Goal: Task Accomplishment & Management: Manage account settings

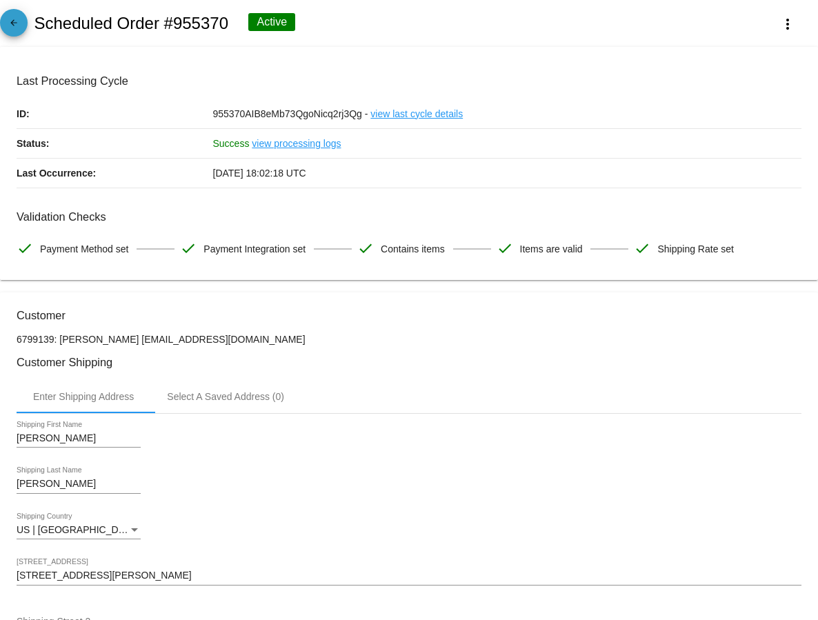
click at [11, 18] on span "arrow_back" at bounding box center [14, 26] width 17 height 34
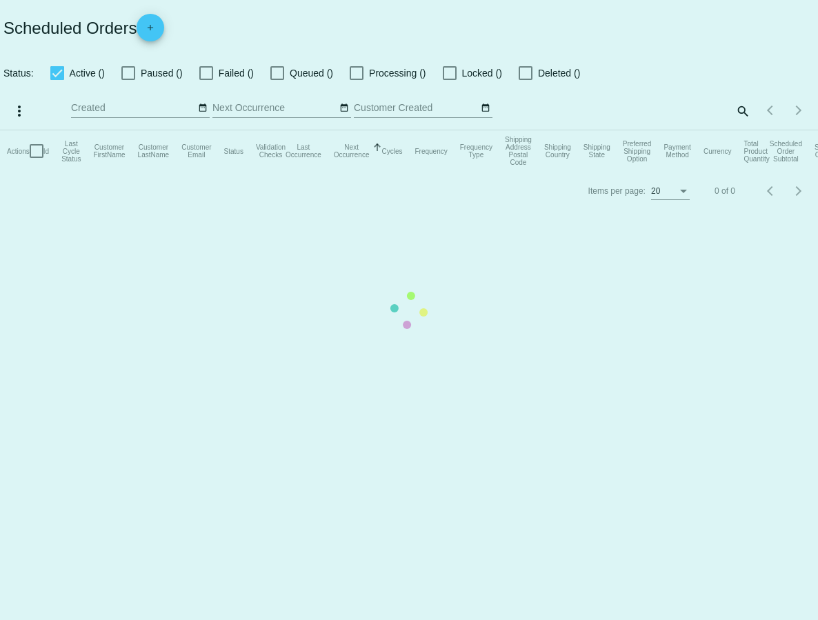
checkbox input "true"
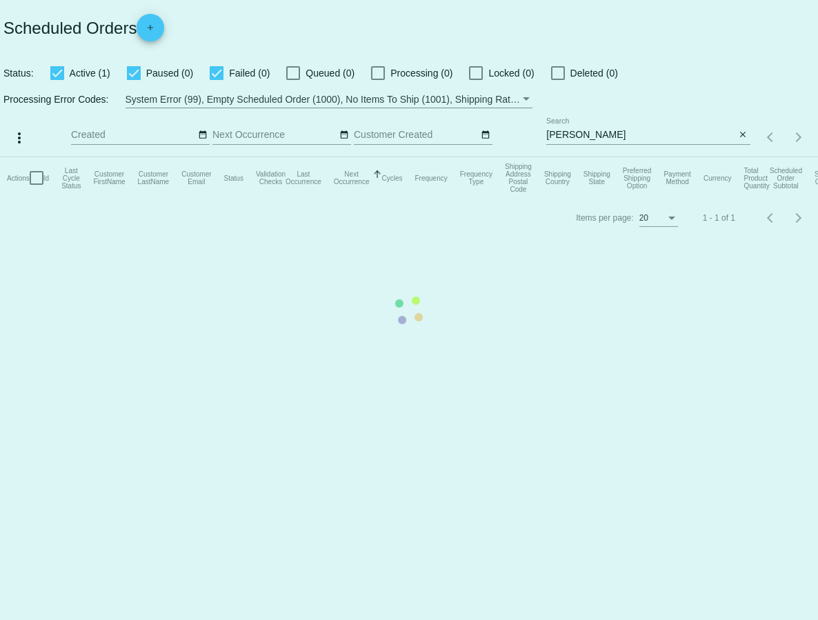
click at [584, 157] on mat-table "Actions Id Last Cycle Status Customer FirstName Customer LastName Customer Emai…" at bounding box center [409, 177] width 818 height 41
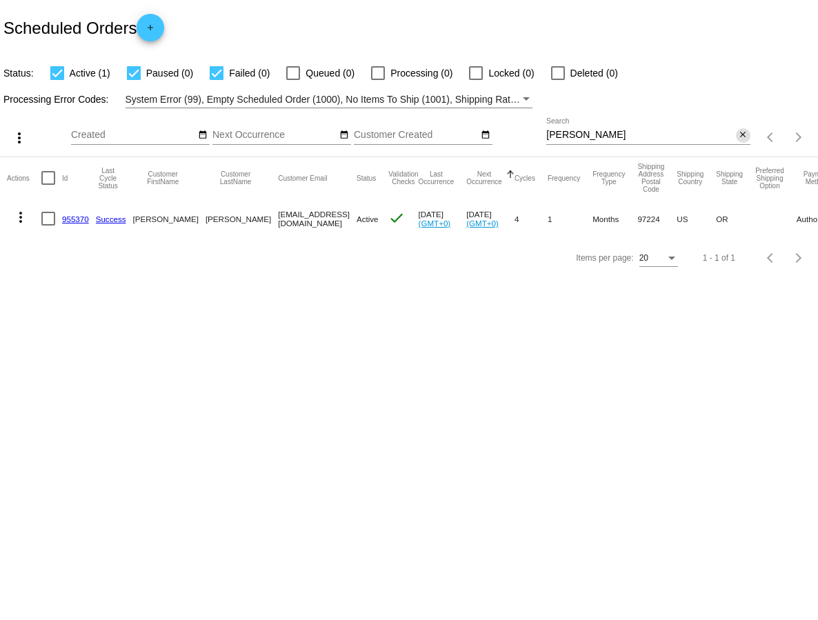
click at [741, 135] on mat-icon "close" at bounding box center [743, 135] width 10 height 11
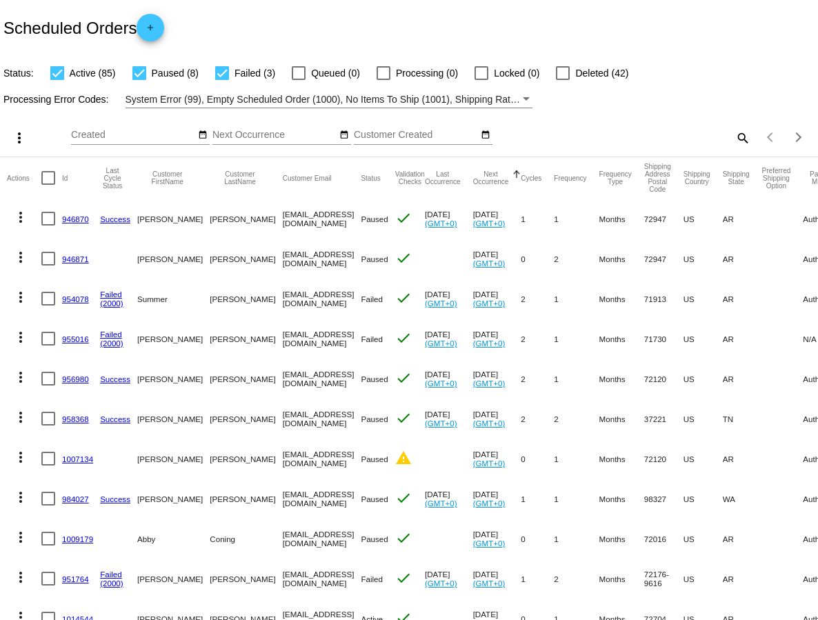
click at [739, 137] on mat-icon "search" at bounding box center [742, 137] width 17 height 21
click at [619, 132] on input "Search" at bounding box center [649, 135] width 204 height 11
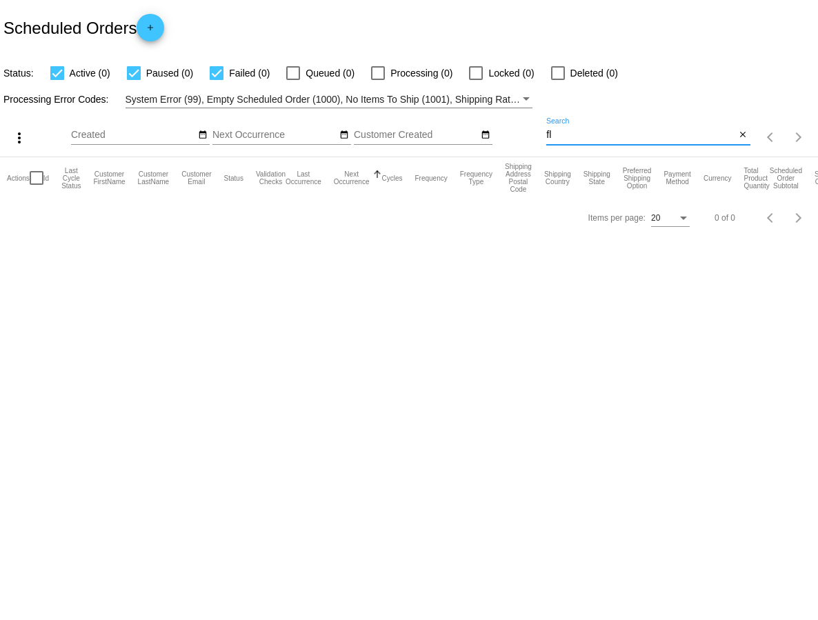
type input "f"
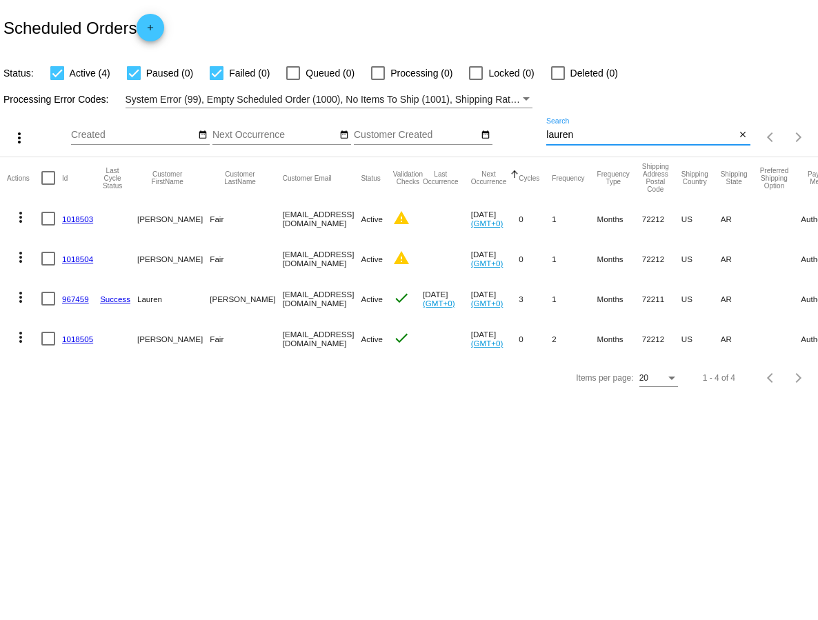
type input "lauren"
click at [77, 298] on link "967459" at bounding box center [75, 299] width 27 height 9
